Goal: Navigation & Orientation: Find specific page/section

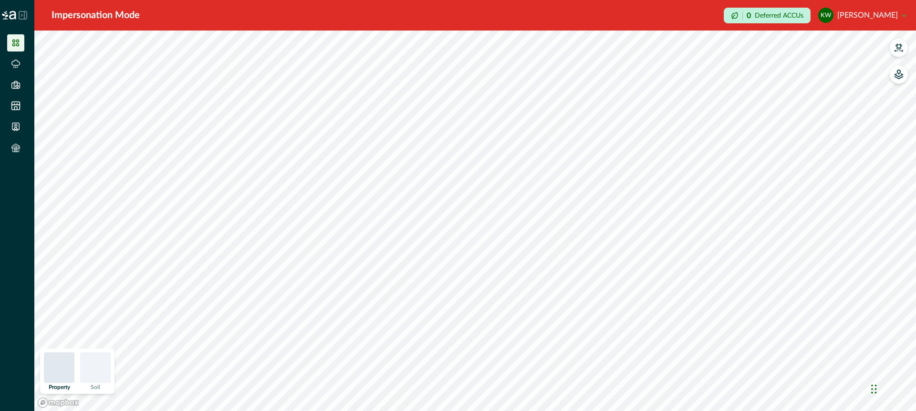
click at [24, 12] on icon at bounding box center [23, 15] width 8 height 8
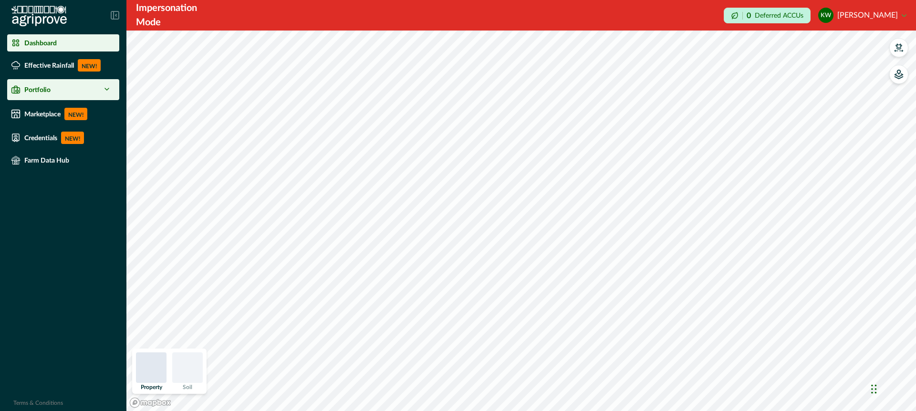
click at [108, 88] on icon at bounding box center [107, 89] width 8 height 8
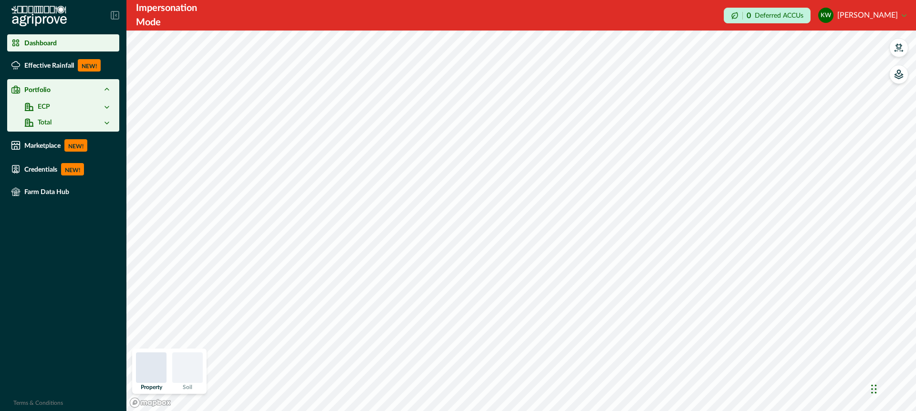
click at [108, 123] on icon at bounding box center [107, 123] width 8 height 8
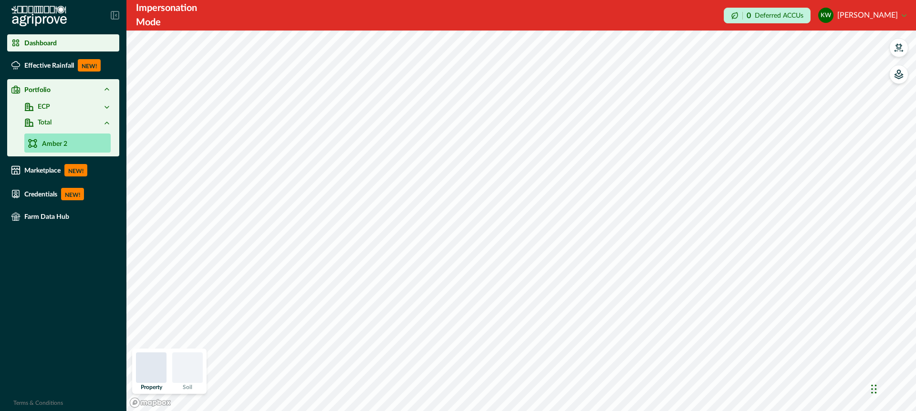
click at [56, 145] on p "Amber 2" at bounding box center [54, 144] width 25 height 10
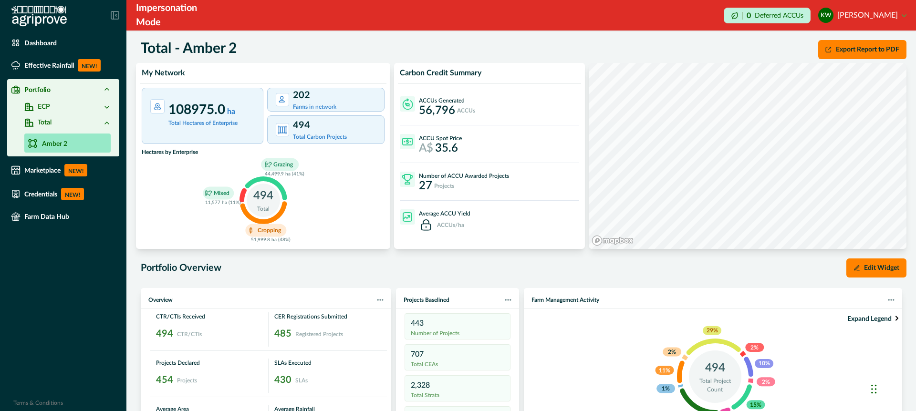
click at [106, 105] on icon at bounding box center [107, 108] width 8 height 8
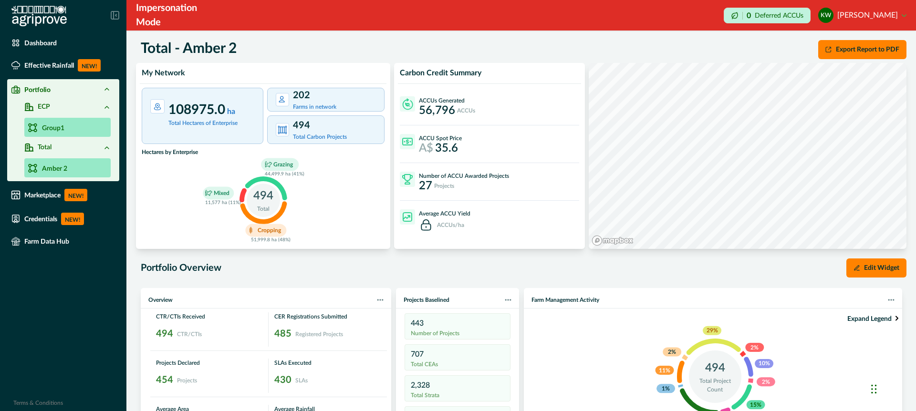
click at [94, 128] on link "Group1" at bounding box center [67, 127] width 86 height 19
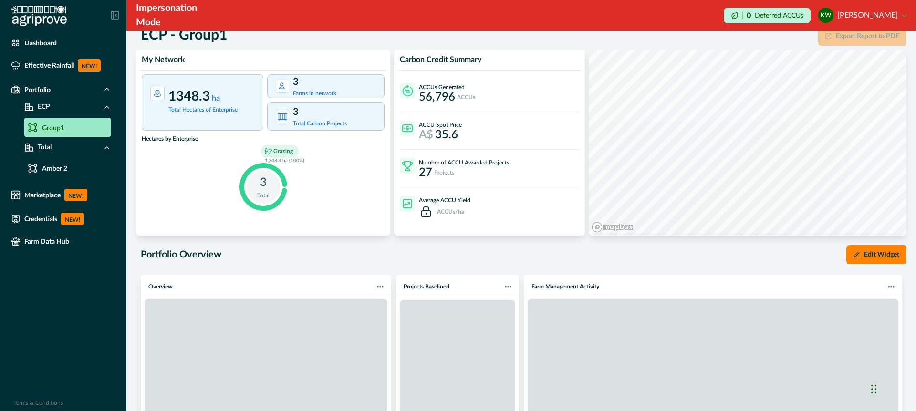
scroll to position [18, 0]
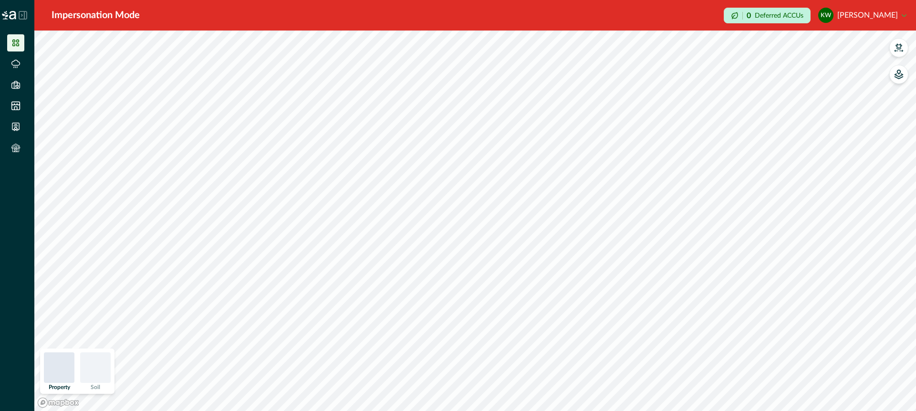
click at [24, 13] on icon at bounding box center [23, 15] width 8 height 8
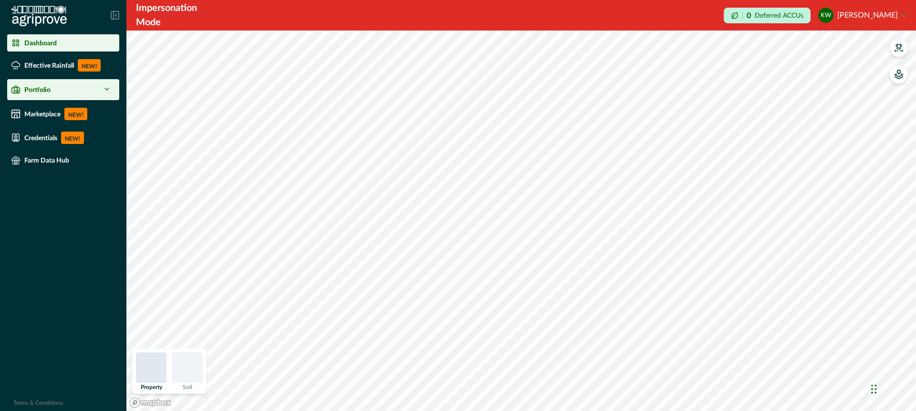
click at [109, 90] on icon at bounding box center [107, 89] width 8 height 8
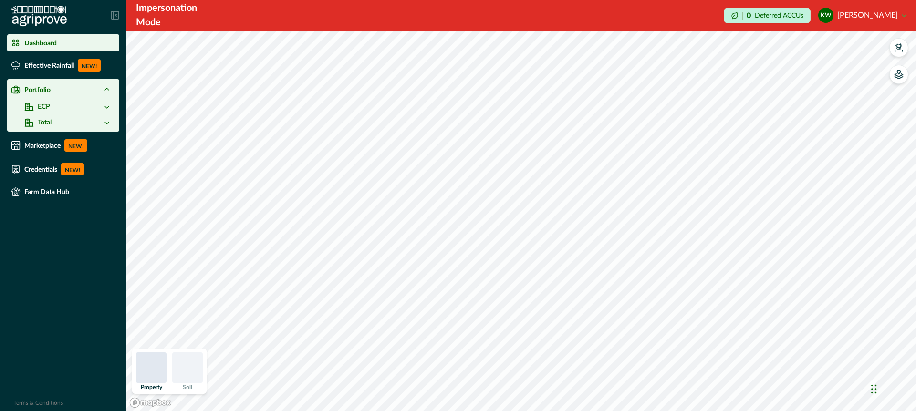
click at [108, 105] on icon at bounding box center [107, 108] width 8 height 8
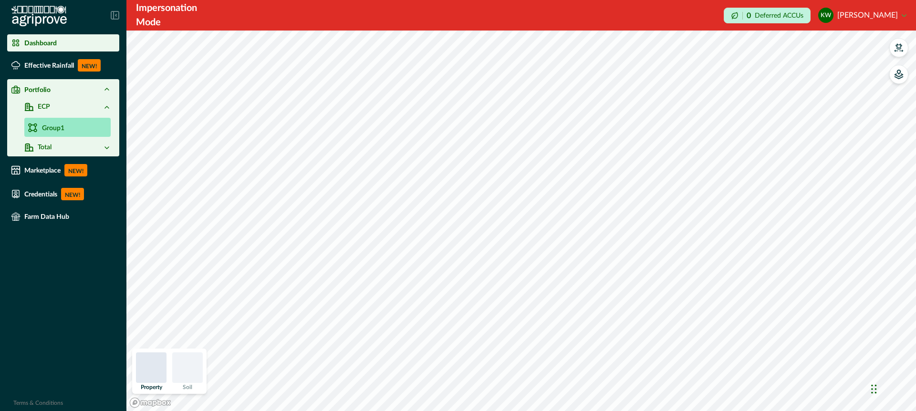
click at [104, 125] on link "Group1" at bounding box center [67, 127] width 86 height 19
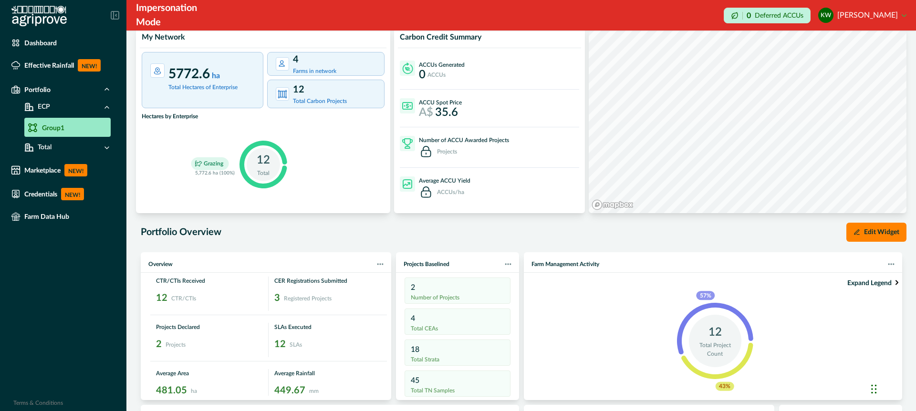
scroll to position [32, 0]
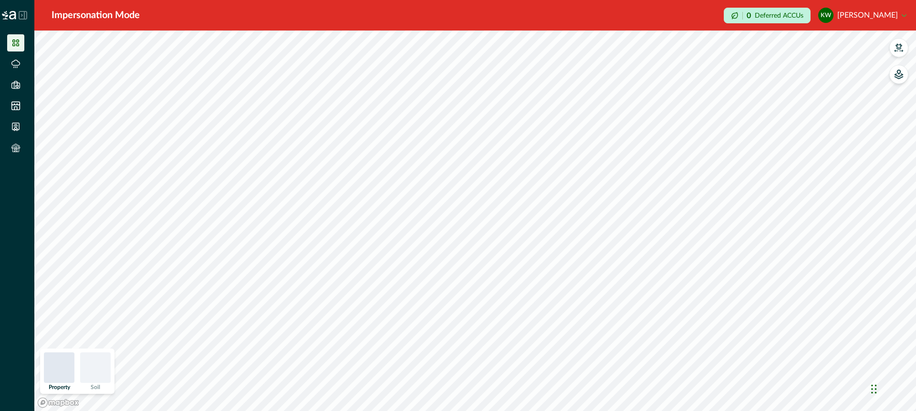
click at [22, 13] on icon at bounding box center [23, 15] width 9 height 9
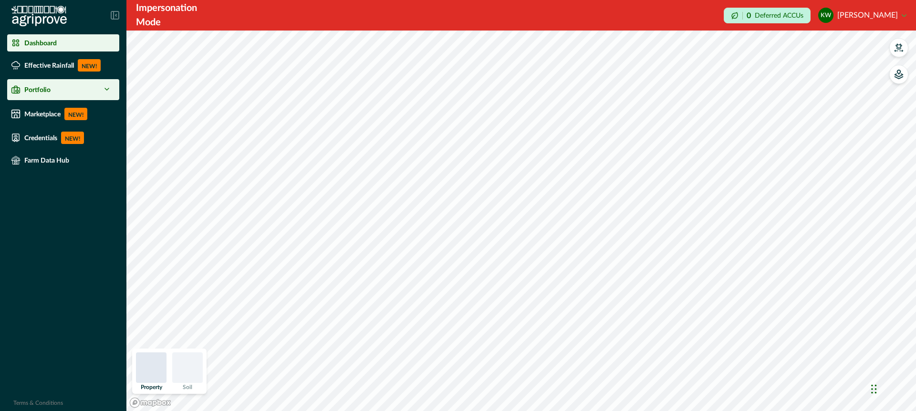
click at [109, 88] on polyline at bounding box center [107, 89] width 4 height 2
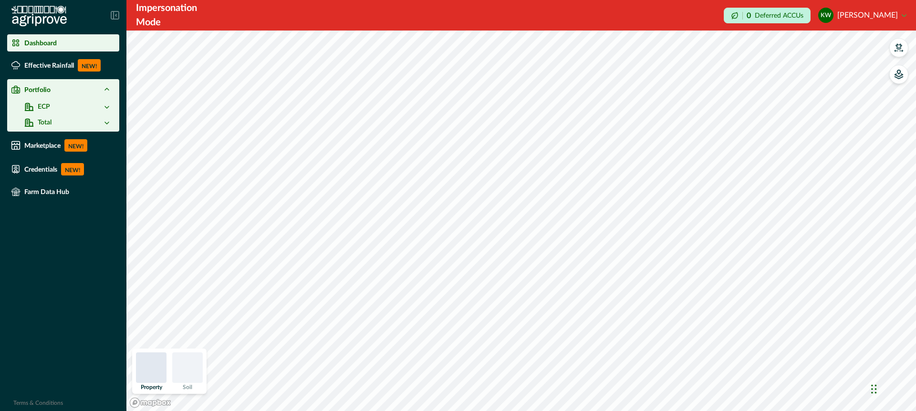
click at [107, 105] on icon at bounding box center [107, 108] width 8 height 8
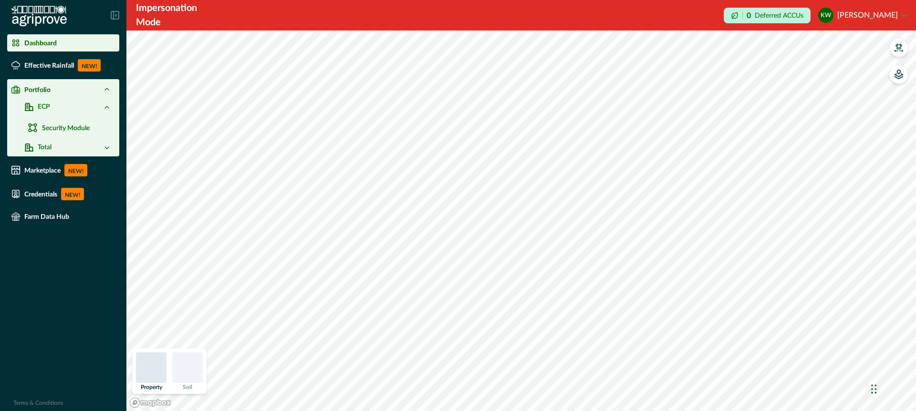
click at [106, 146] on icon at bounding box center [107, 148] width 8 height 8
